Goal: Go to known website: Access a specific website the user already knows

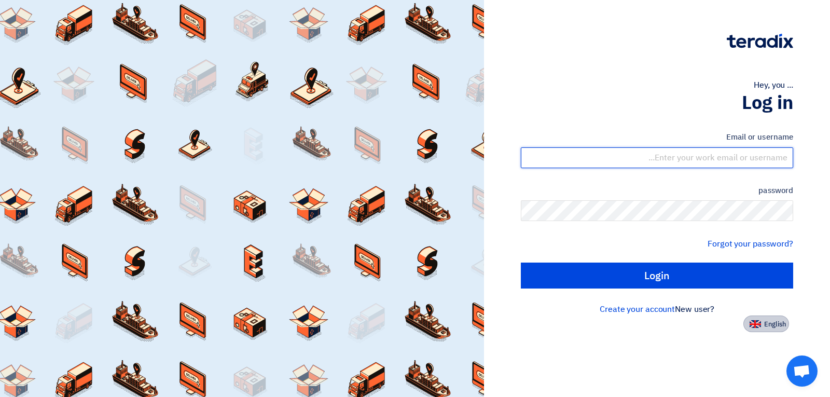
type input "[EMAIL_ADDRESS][DOMAIN_NAME]"
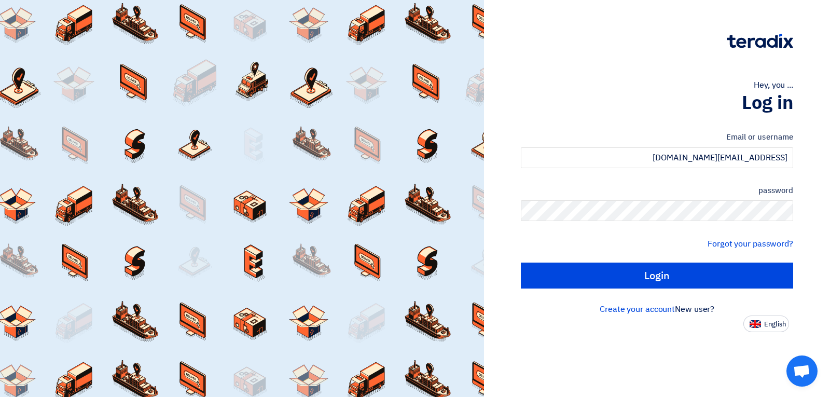
click at [770, 324] on font "English" at bounding box center [775, 324] width 22 height 10
type input "Sign in"
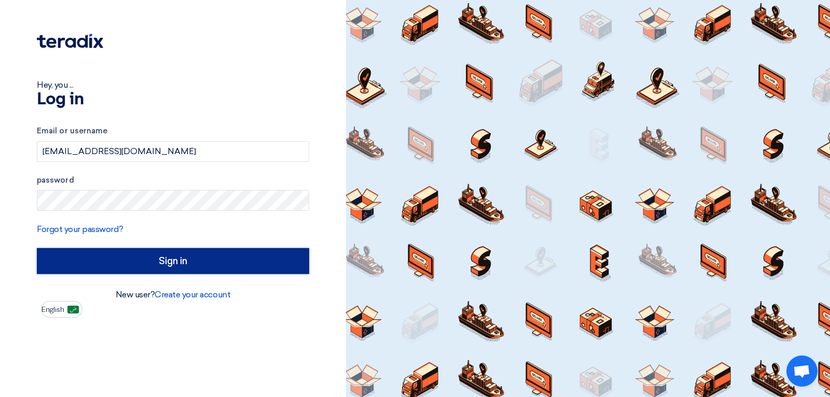
click at [198, 260] on input "Sign in" at bounding box center [173, 261] width 272 height 26
